Goal: Check status: Check status

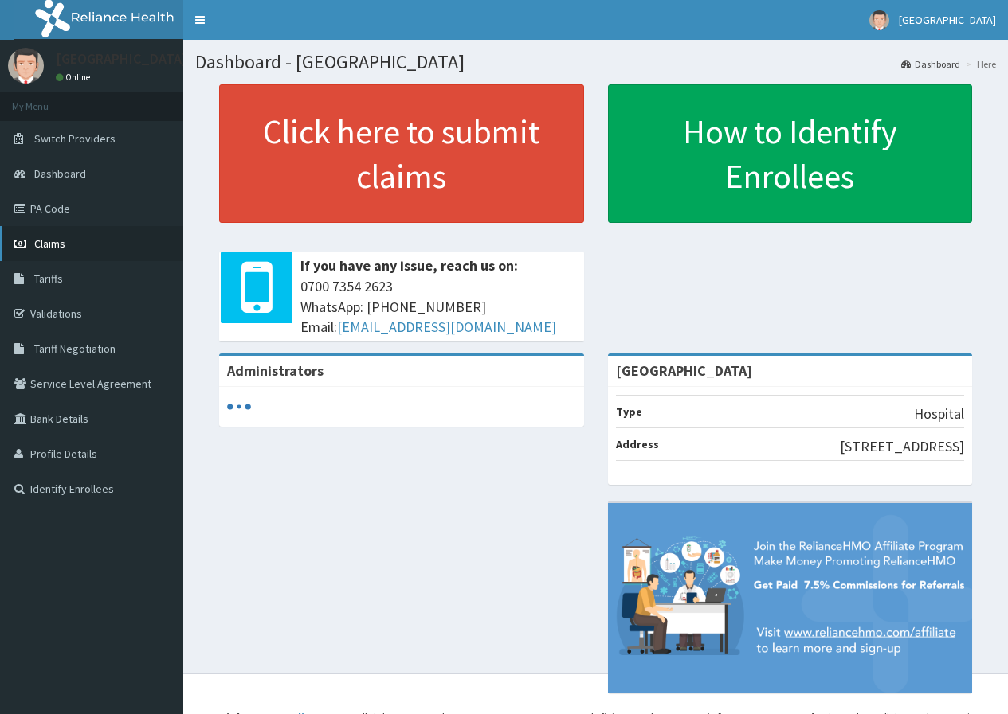
click at [74, 244] on link "Claims" at bounding box center [91, 243] width 183 height 35
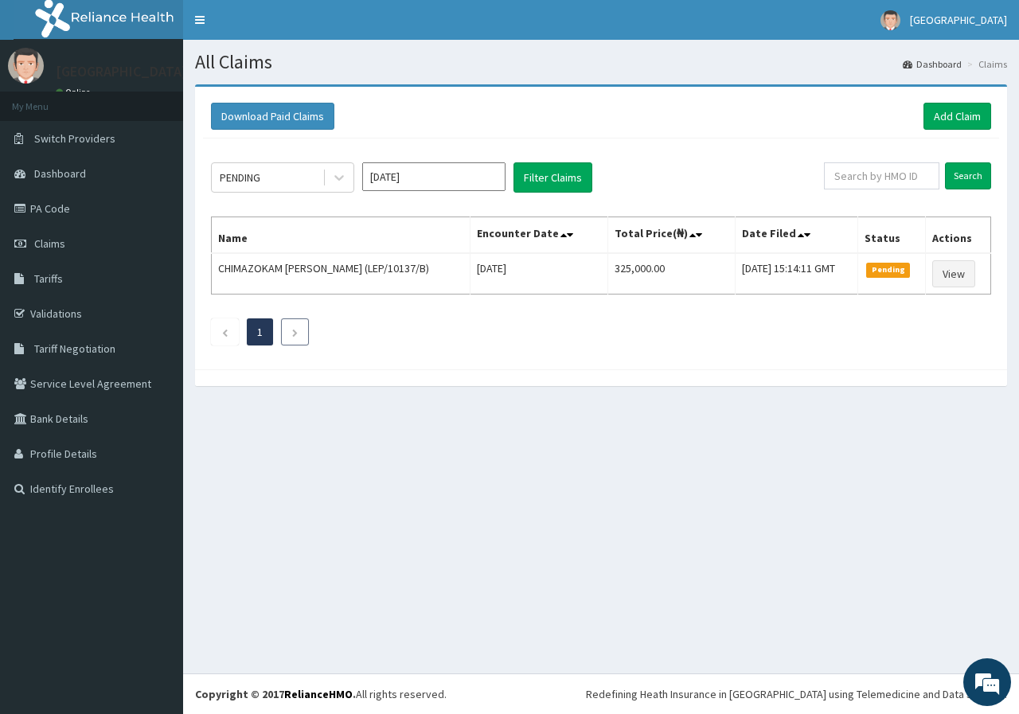
click at [297, 333] on icon "Next page" at bounding box center [295, 333] width 7 height 10
click at [71, 174] on span "Dashboard" at bounding box center [60, 173] width 52 height 14
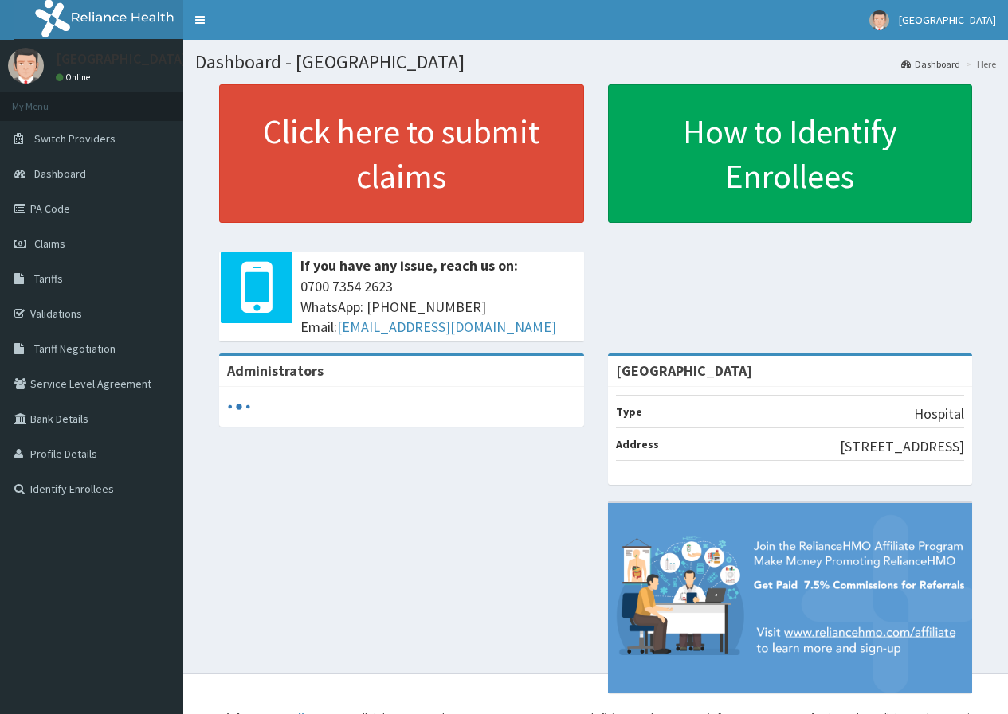
click at [82, 159] on link "Dashboard" at bounding box center [91, 173] width 183 height 35
